Goal: Find specific page/section: Find specific page/section

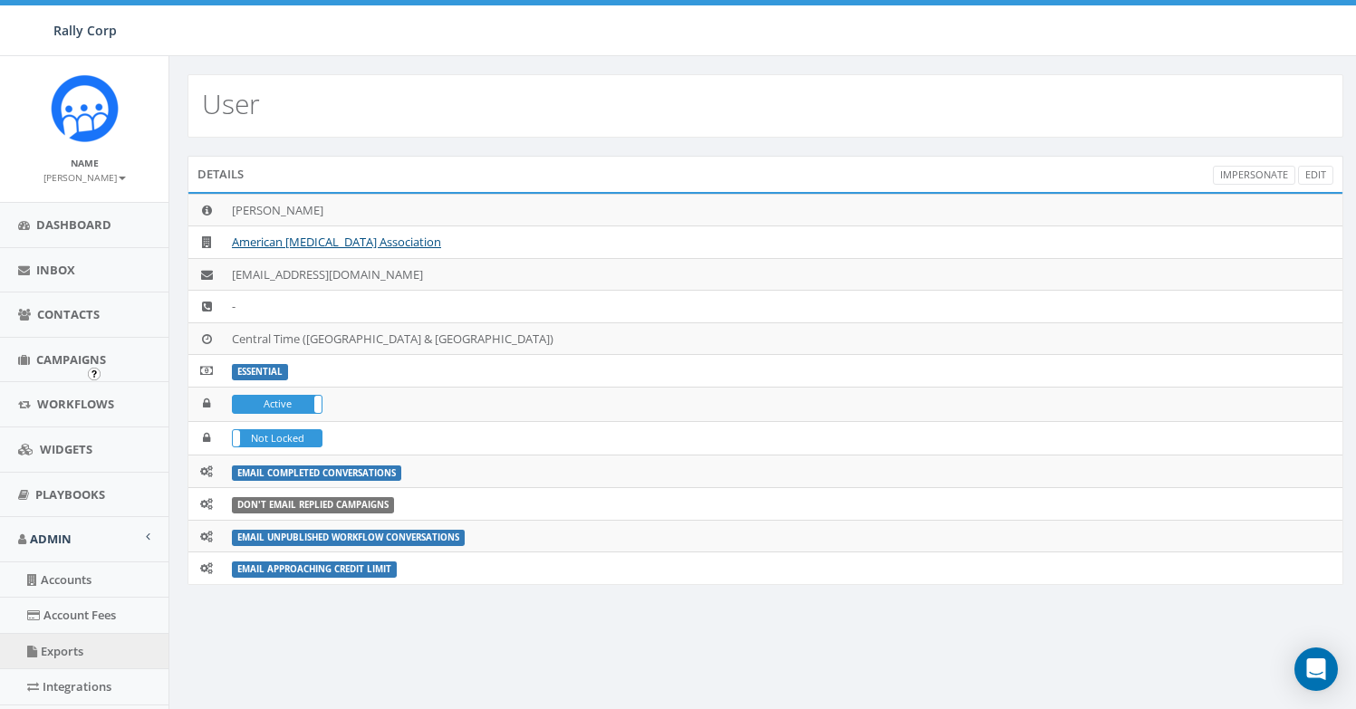
scroll to position [379, 0]
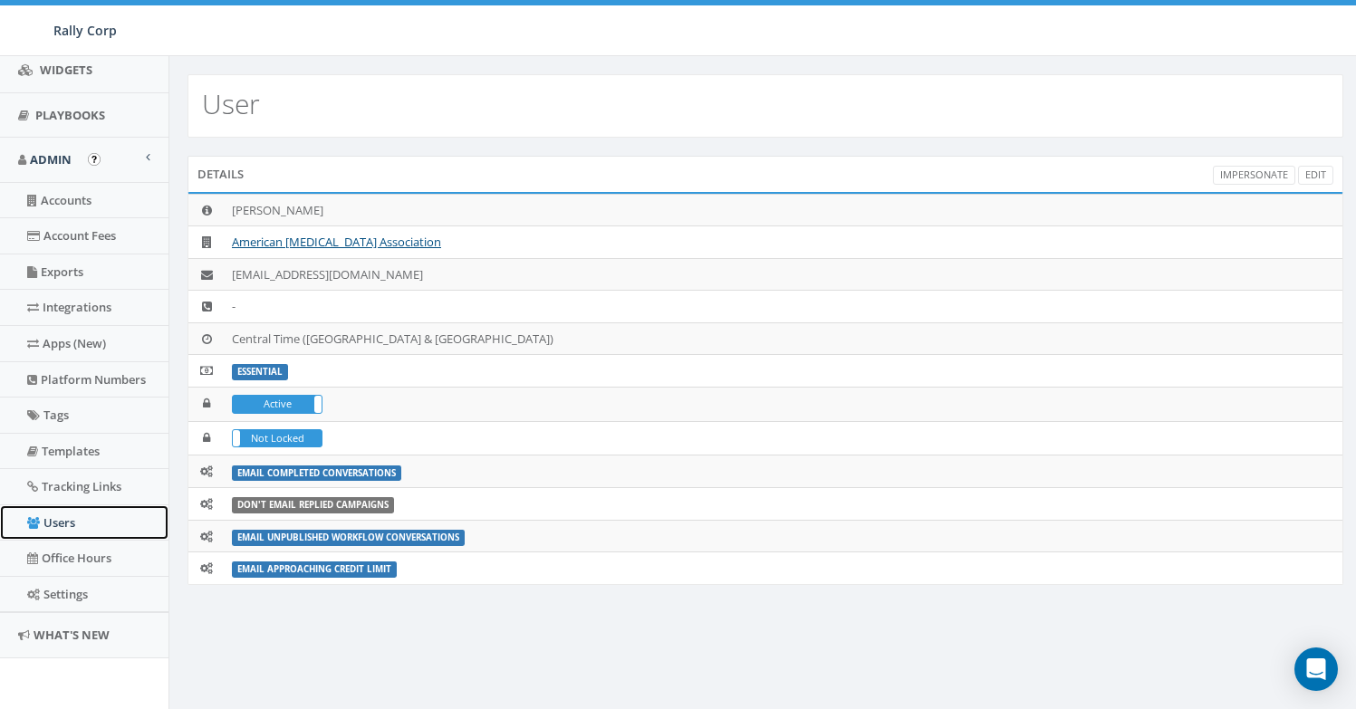
click at [79, 520] on link "Users" at bounding box center [84, 522] width 168 height 35
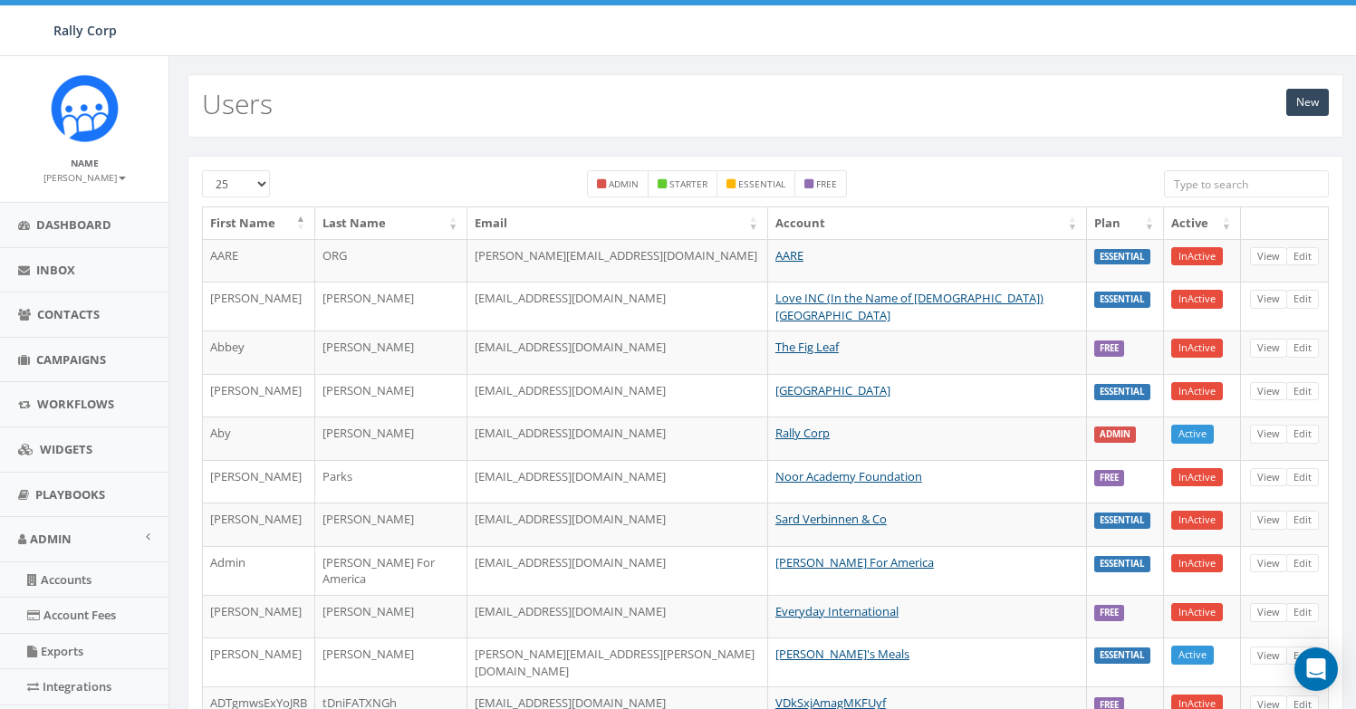
click at [1194, 182] on input "search" at bounding box center [1246, 183] width 165 height 27
click at [1192, 194] on input "search" at bounding box center [1246, 183] width 165 height 27
type input "[PERSON_NAME]"
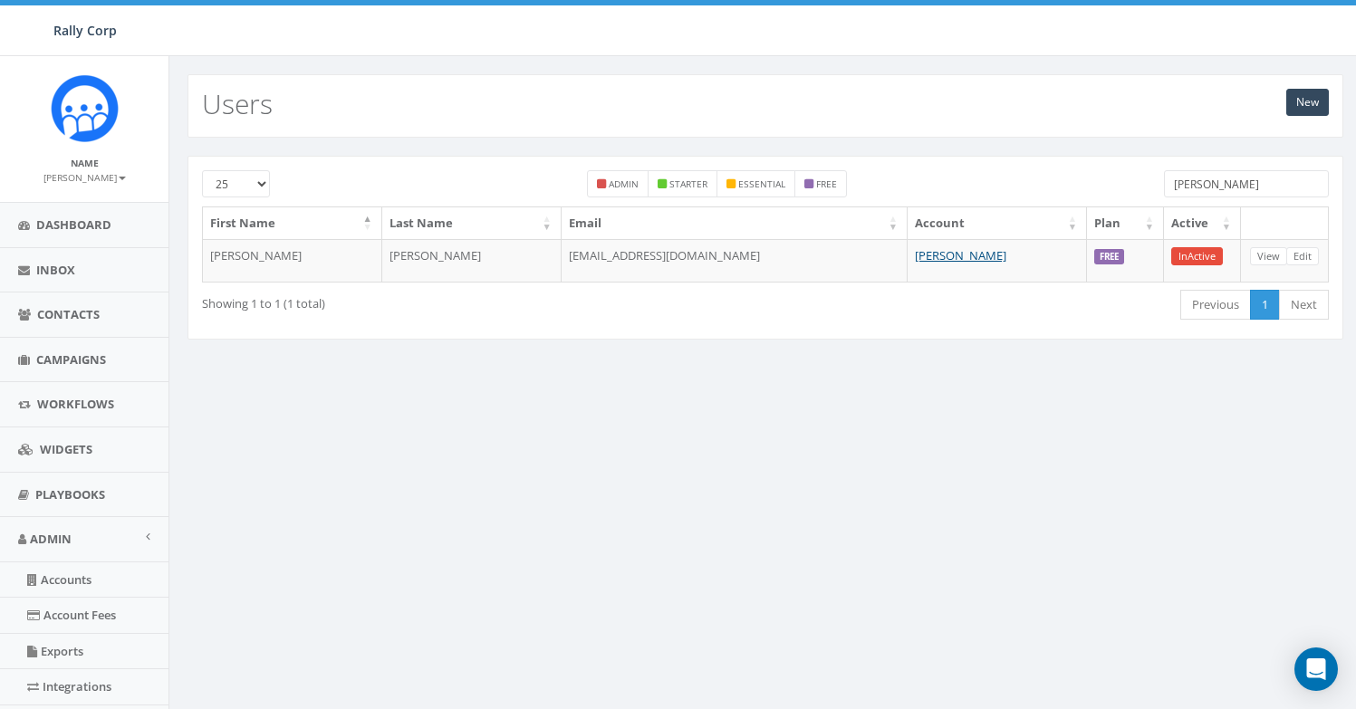
click at [1246, 188] on input "[PERSON_NAME]" at bounding box center [1246, 183] width 165 height 27
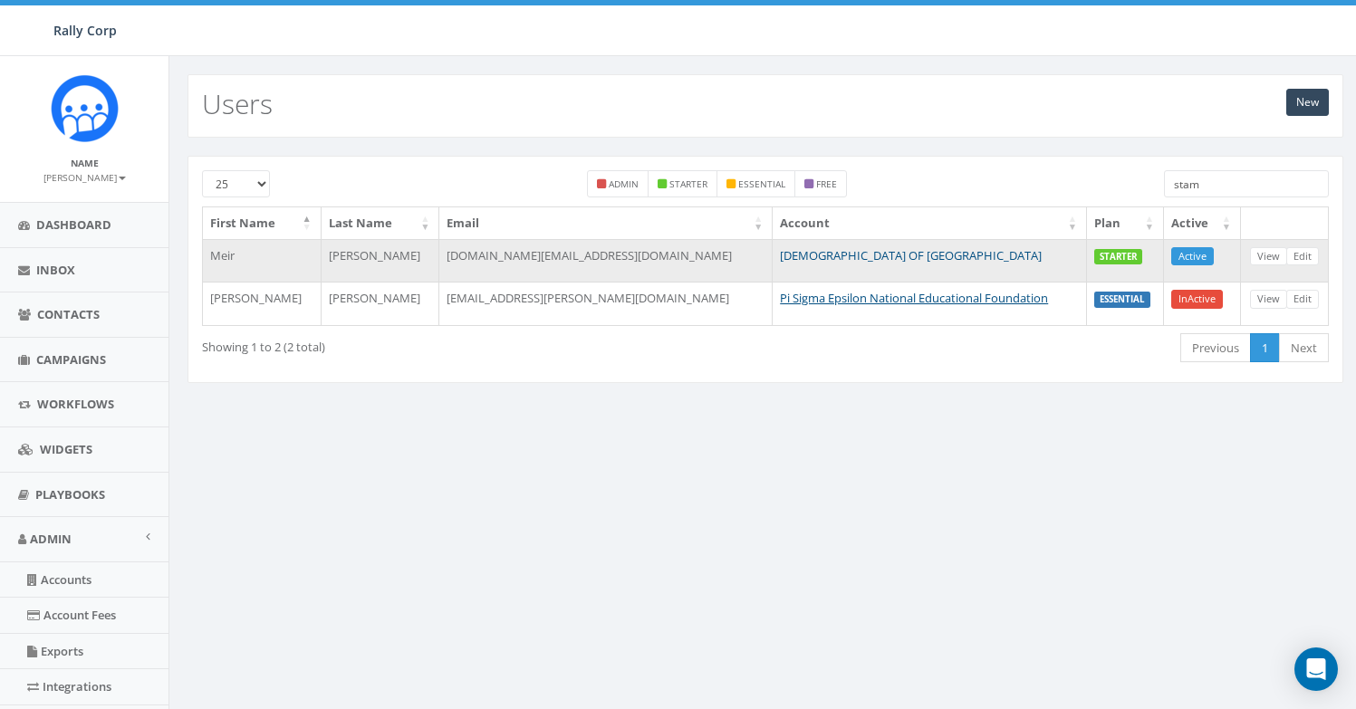
type input "stam"
click at [806, 248] on link "[DEMOGRAPHIC_DATA] OF [GEOGRAPHIC_DATA]" at bounding box center [911, 255] width 262 height 16
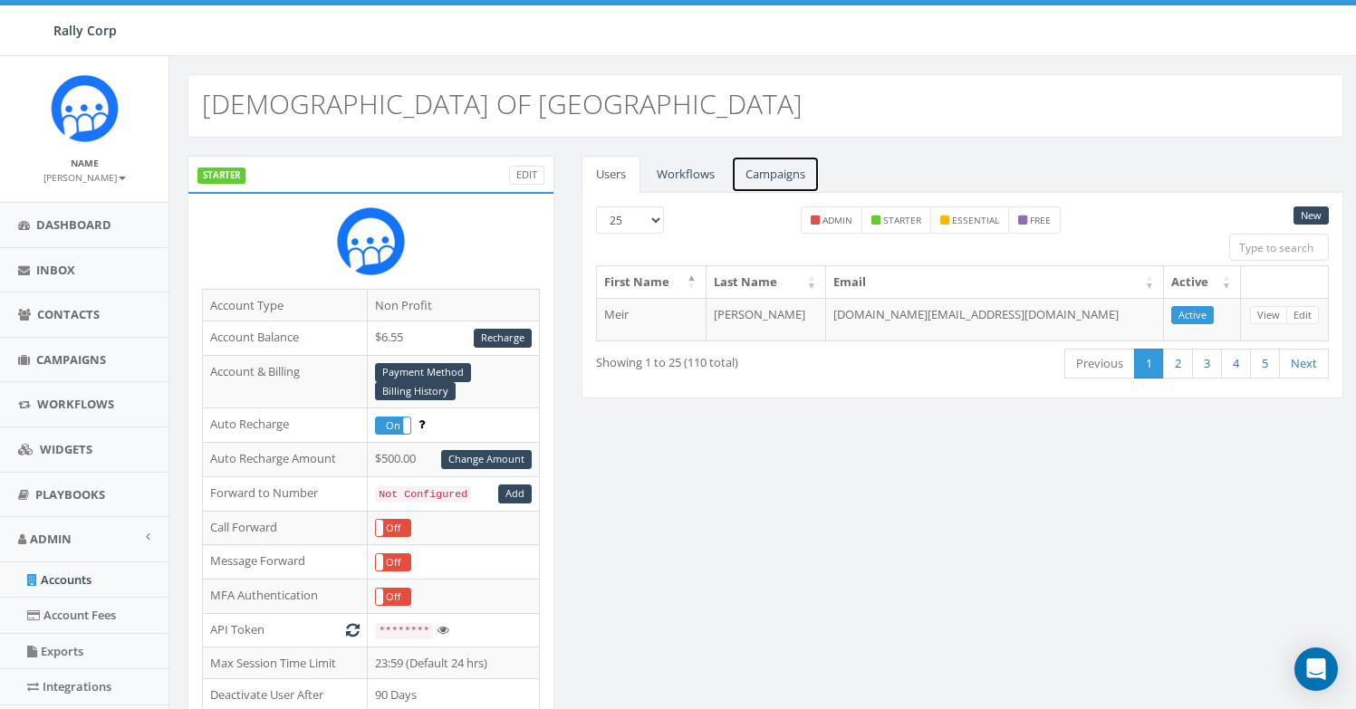
click at [779, 170] on link "Campaigns" at bounding box center [775, 174] width 89 height 37
